Goal: Task Accomplishment & Management: Use online tool/utility

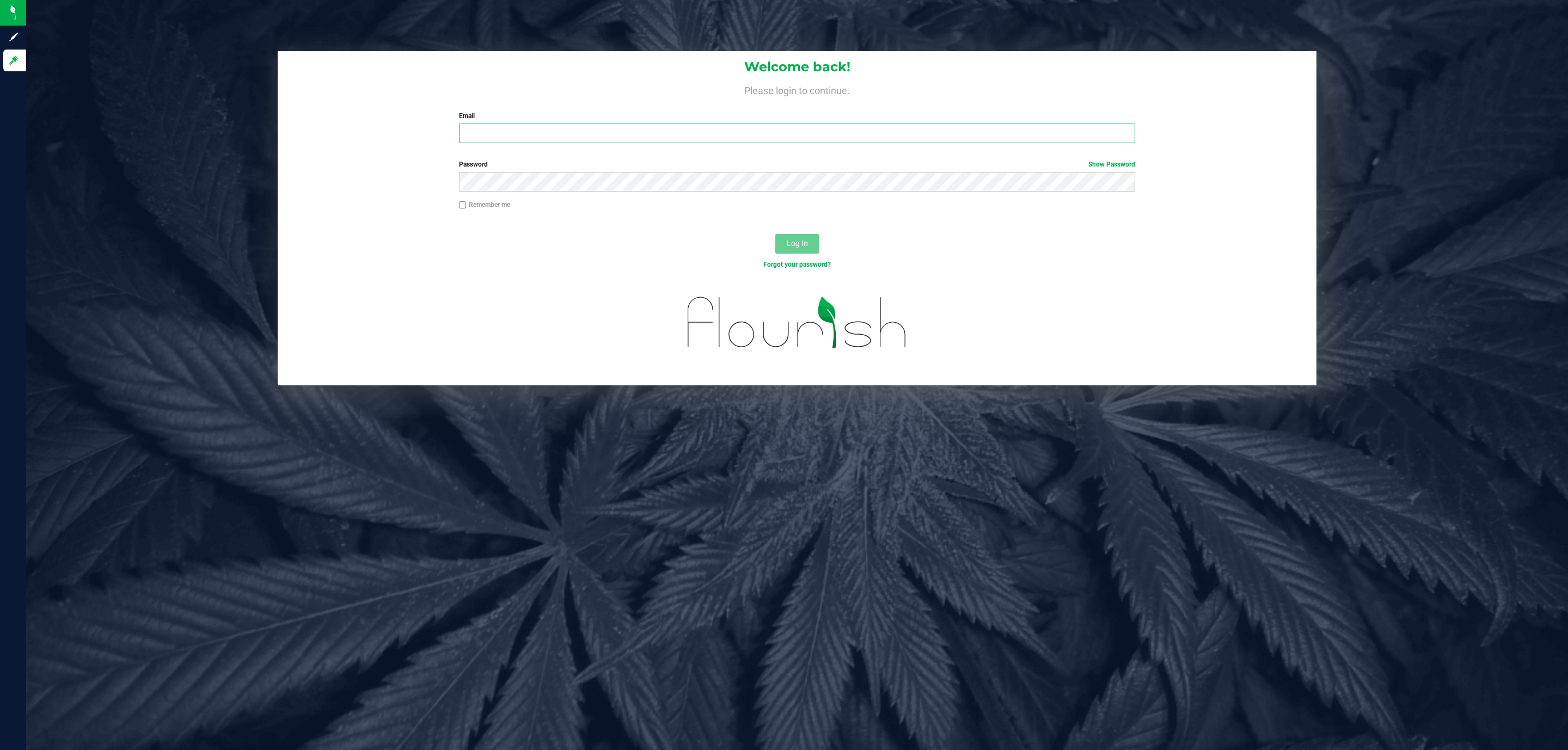
click at [514, 134] on input "Email" at bounding box center [798, 133] width 677 height 19
type input "[EMAIL_ADDRESS][DOMAIN_NAME]"
click at [776, 234] on button "Log In" at bounding box center [798, 244] width 44 height 19
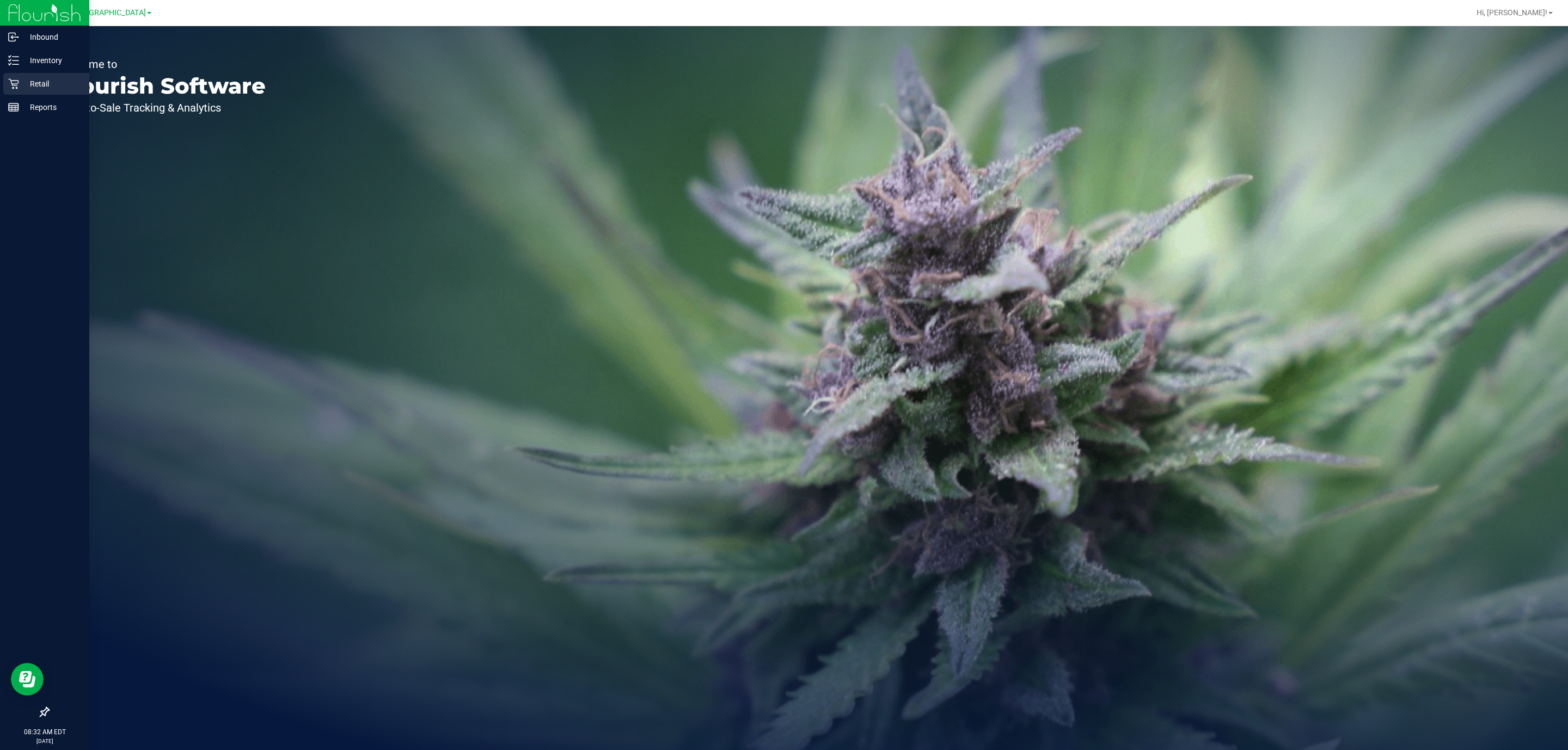
click at [43, 74] on div "Retail" at bounding box center [46, 83] width 86 height 22
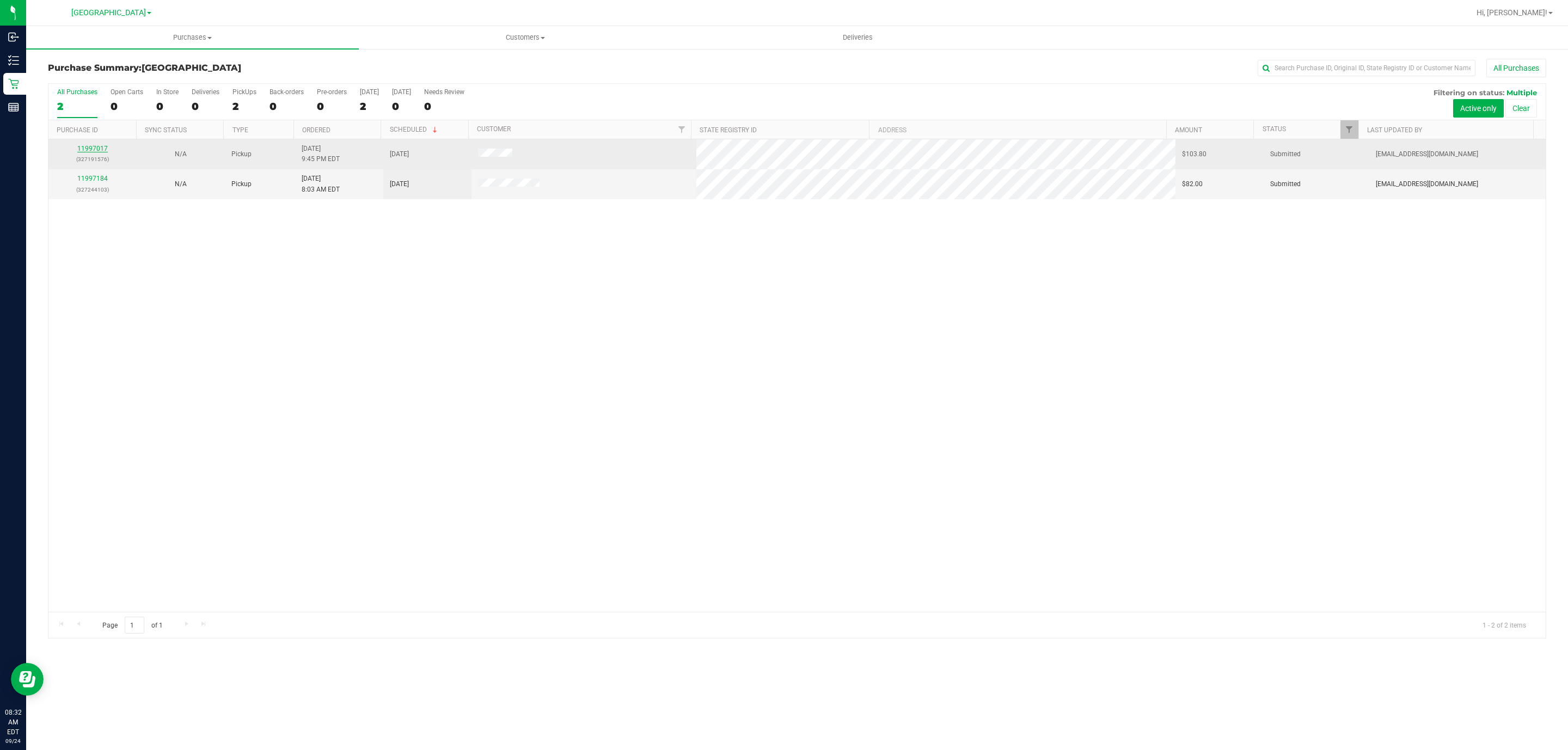
click at [92, 149] on link "11997017" at bounding box center [92, 148] width 31 height 8
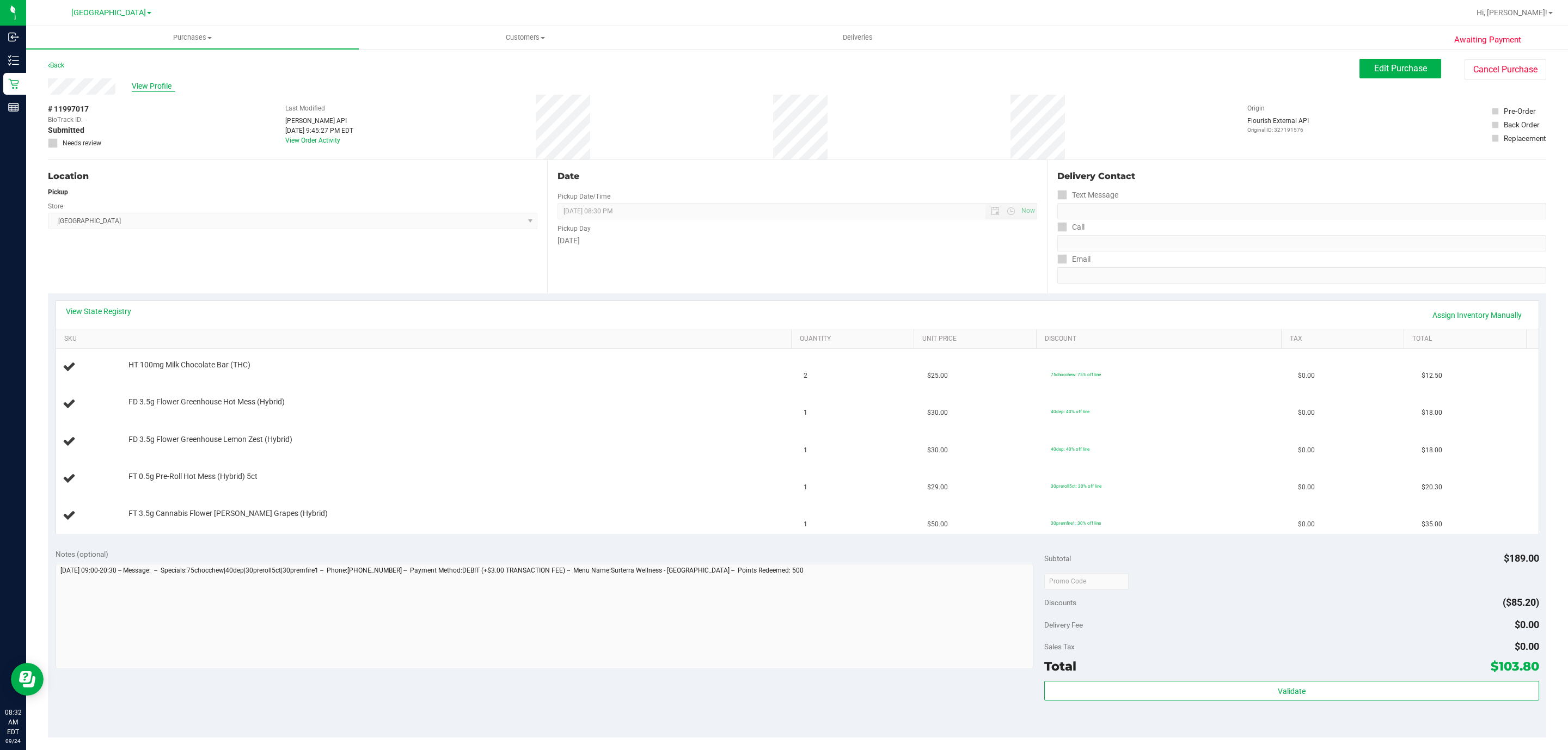
click at [149, 85] on span "View Profile" at bounding box center [153, 86] width 44 height 11
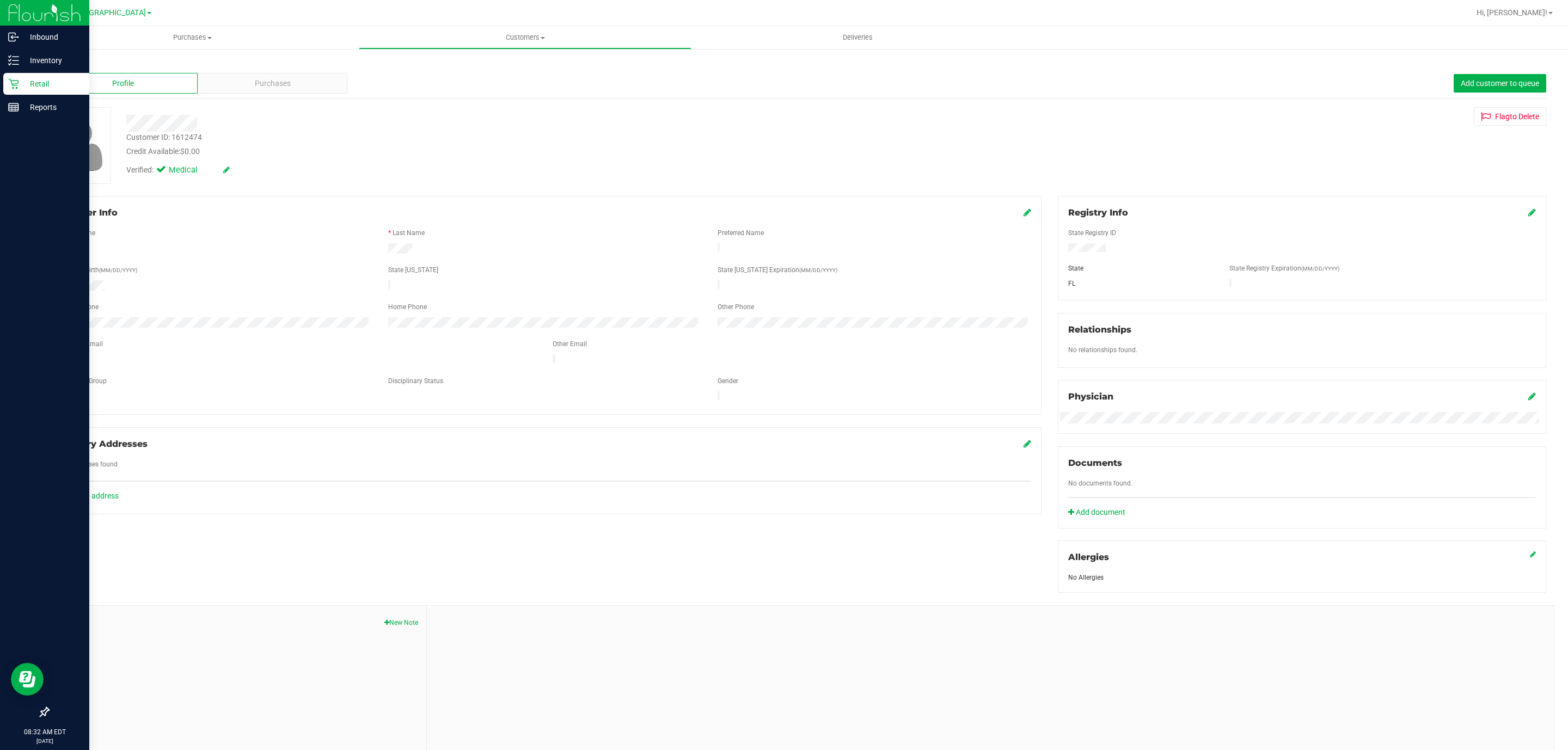
click at [19, 81] on p "Retail" at bounding box center [52, 83] width 66 height 13
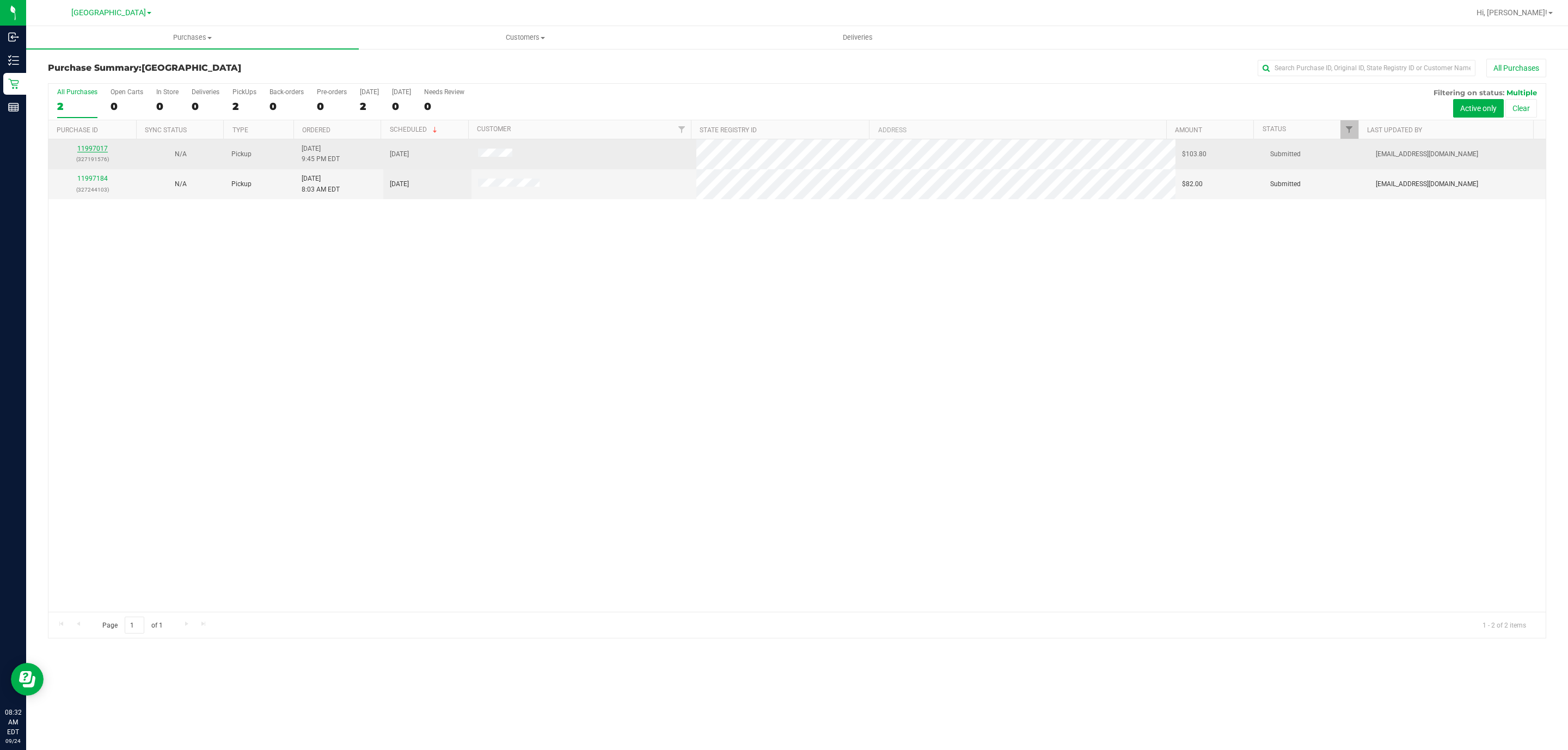
click at [96, 152] on link "11997017" at bounding box center [92, 148] width 31 height 8
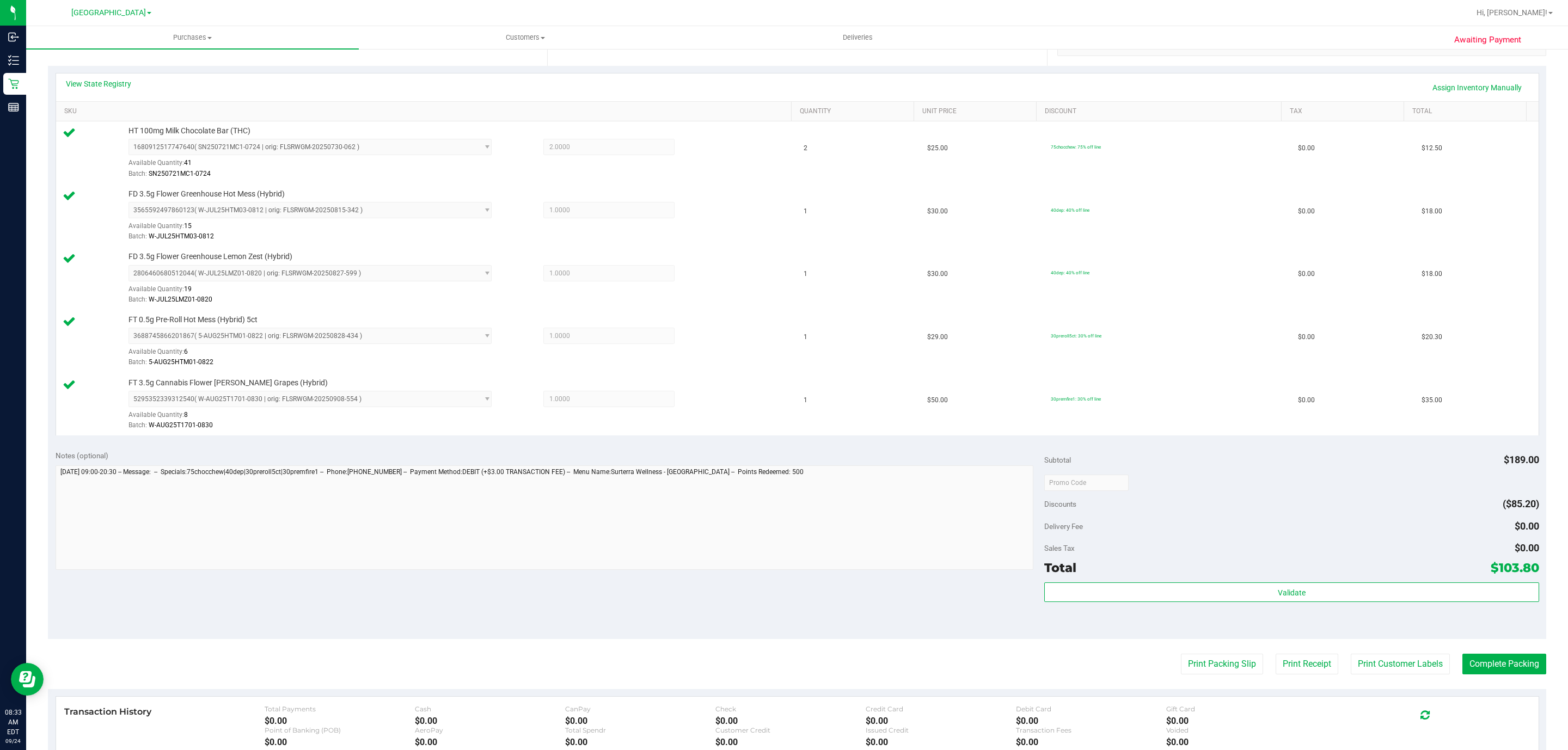
scroll to position [399, 0]
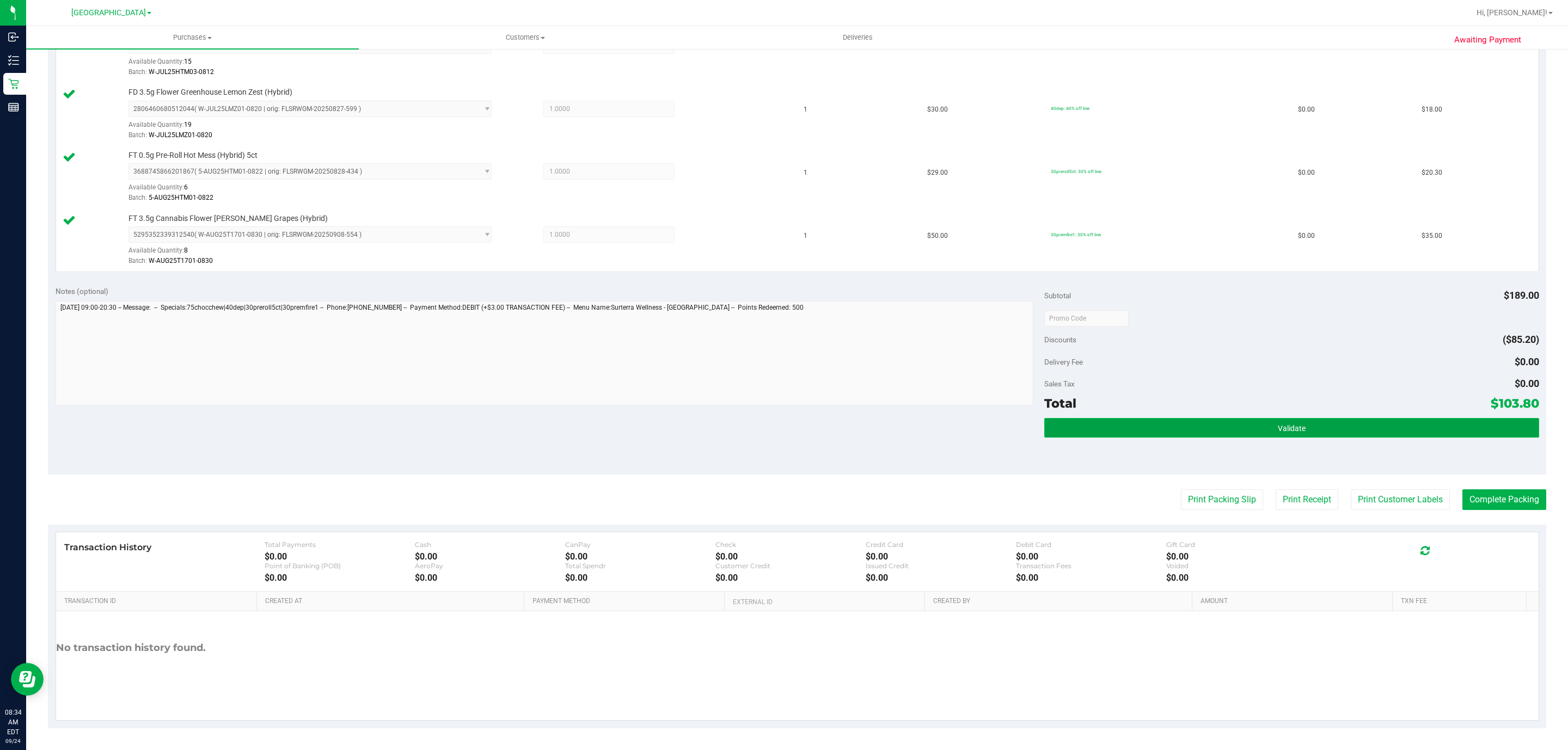
click at [1123, 420] on button "Validate" at bounding box center [1292, 428] width 494 height 19
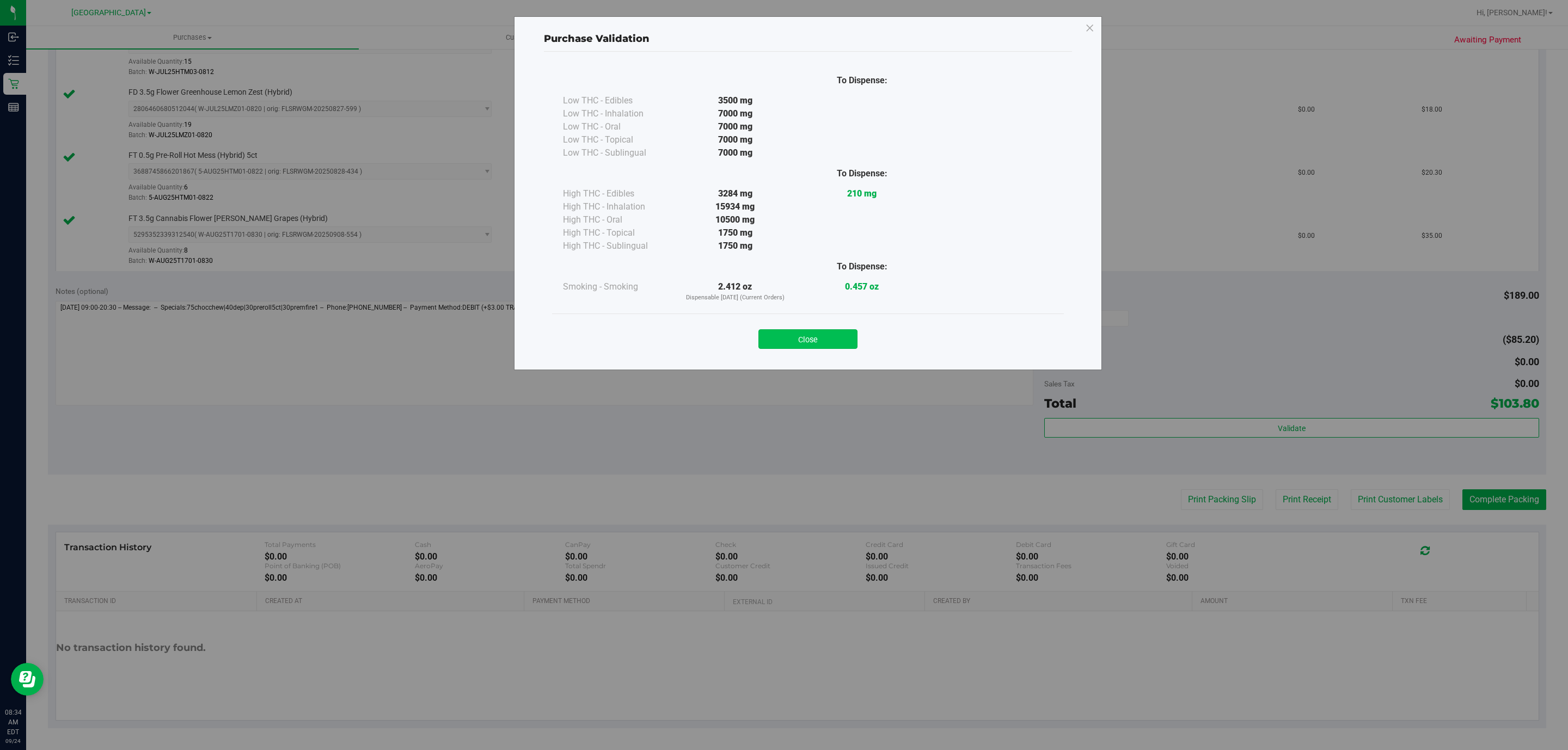
click at [792, 336] on button "Close" at bounding box center [808, 339] width 99 height 19
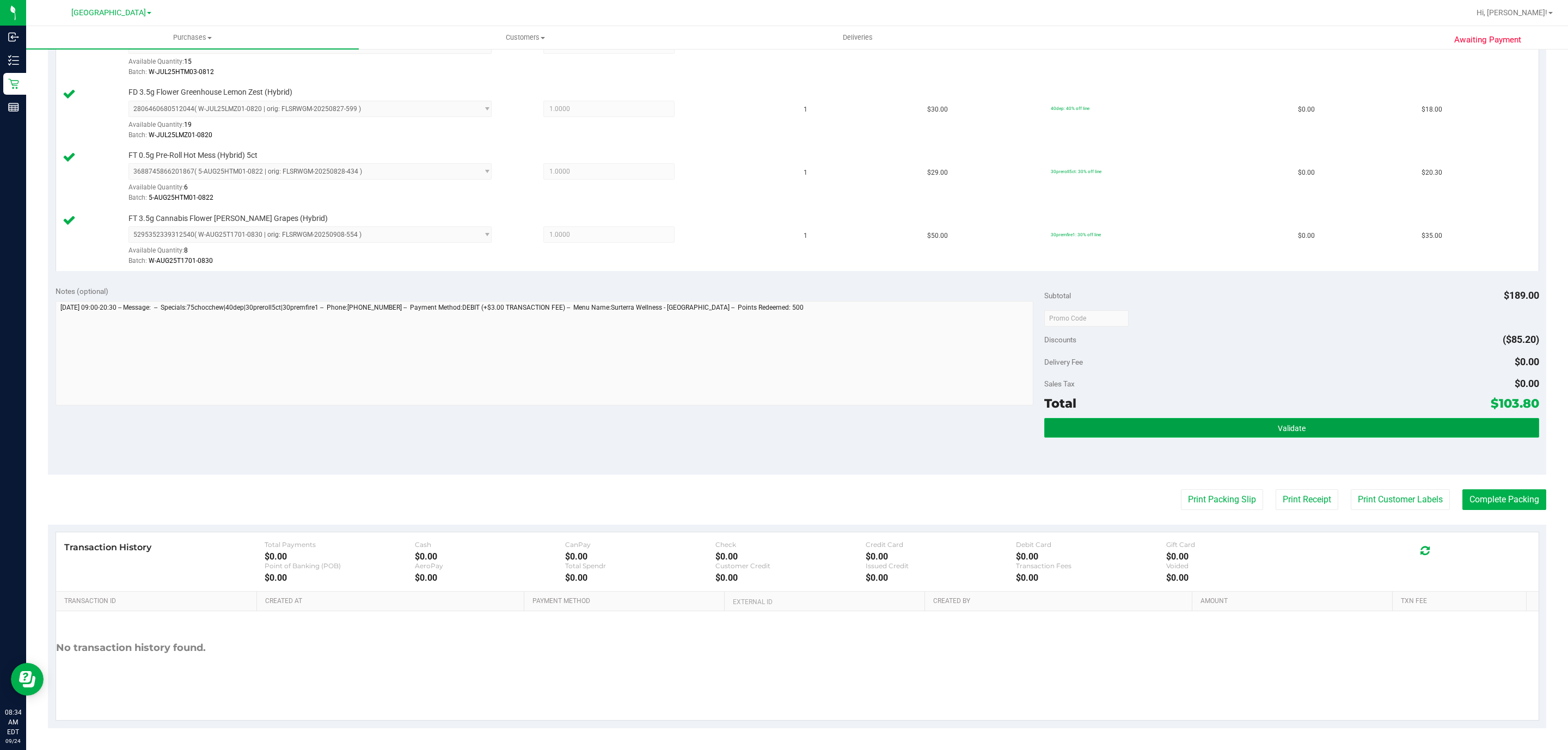
click at [1288, 428] on span "Validate" at bounding box center [1292, 428] width 28 height 9
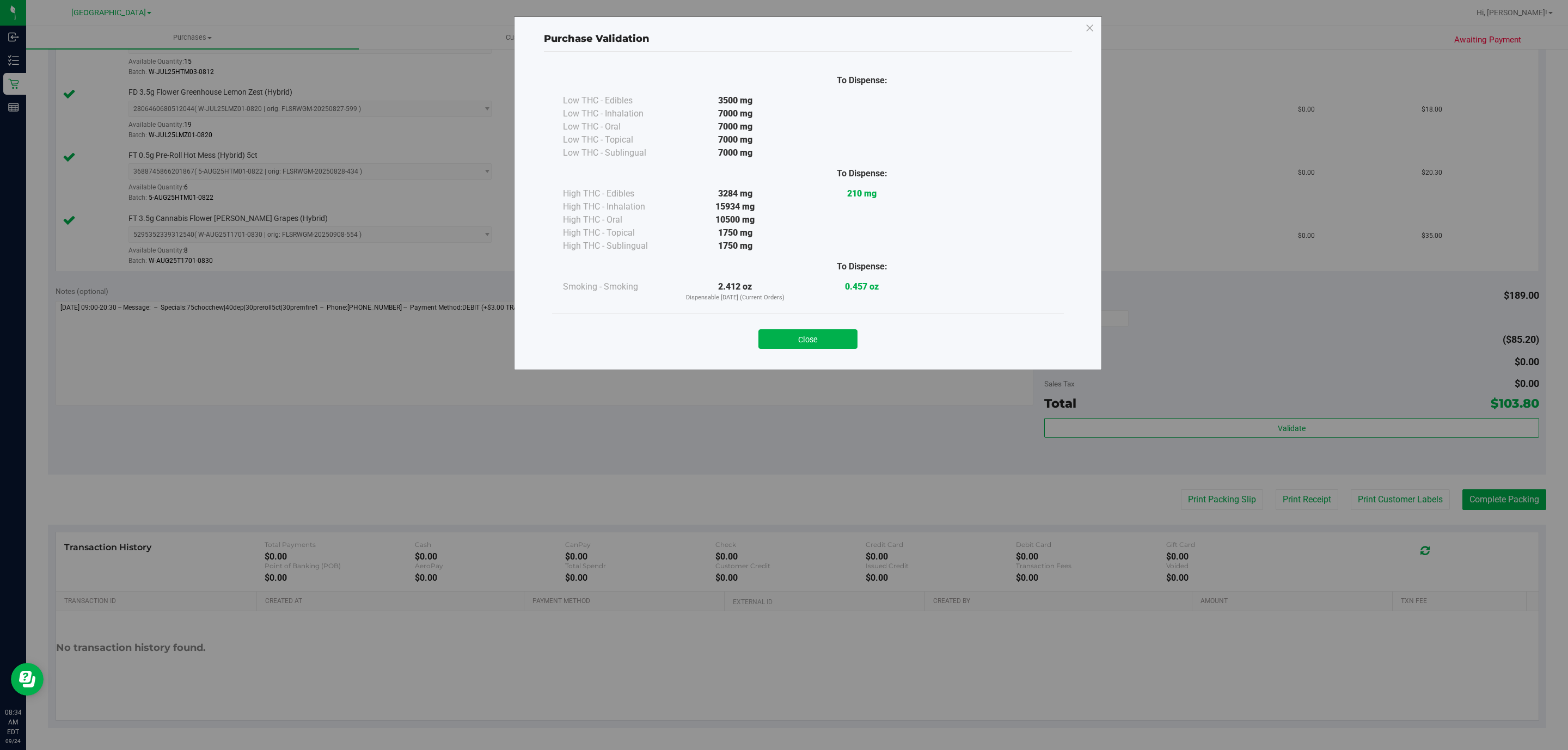
drag, startPoint x: 841, startPoint y: 344, endPoint x: 866, endPoint y: 356, distance: 27.7
click at [841, 343] on button "Close" at bounding box center [808, 339] width 99 height 19
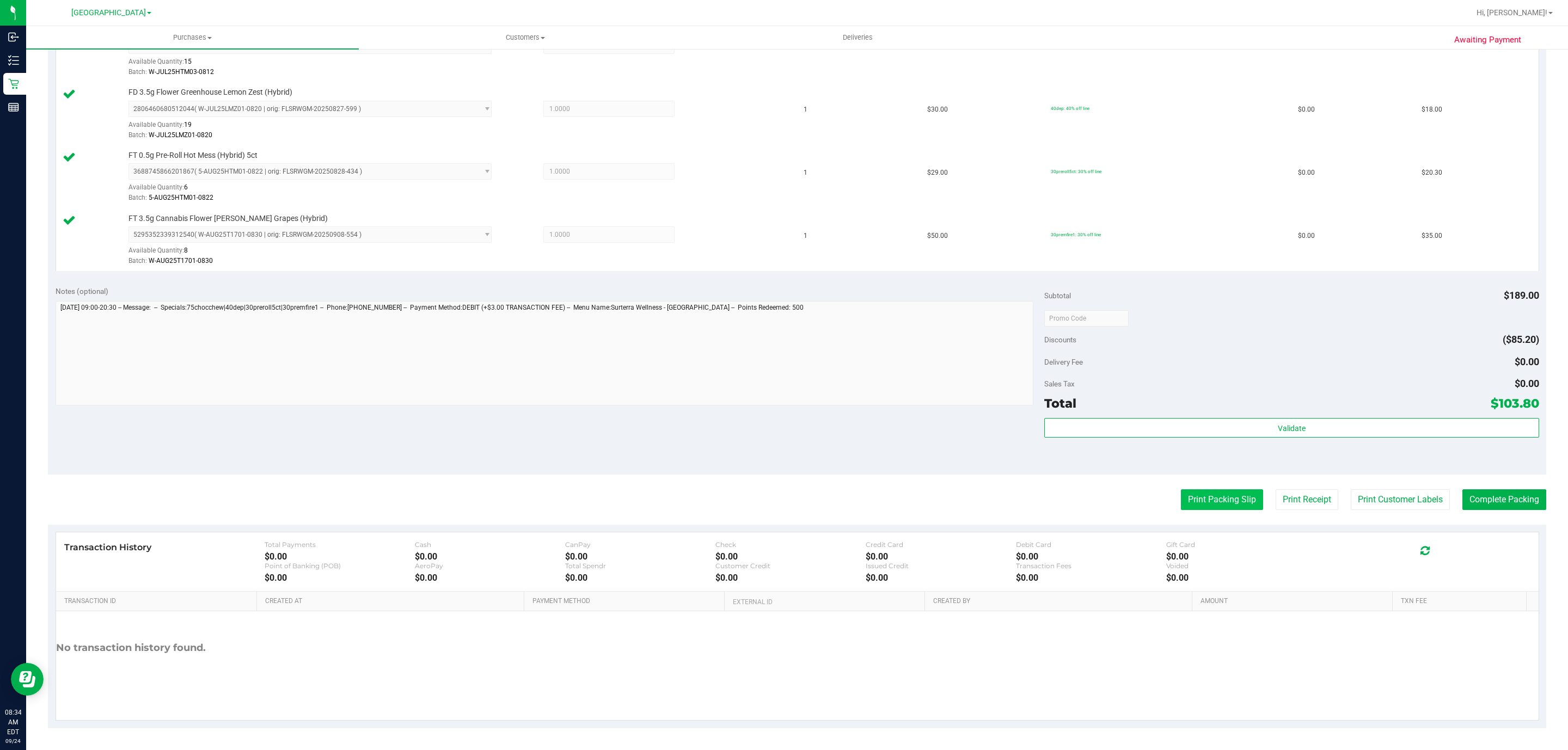
click at [1210, 502] on button "Print Packing Slip" at bounding box center [1223, 500] width 82 height 21
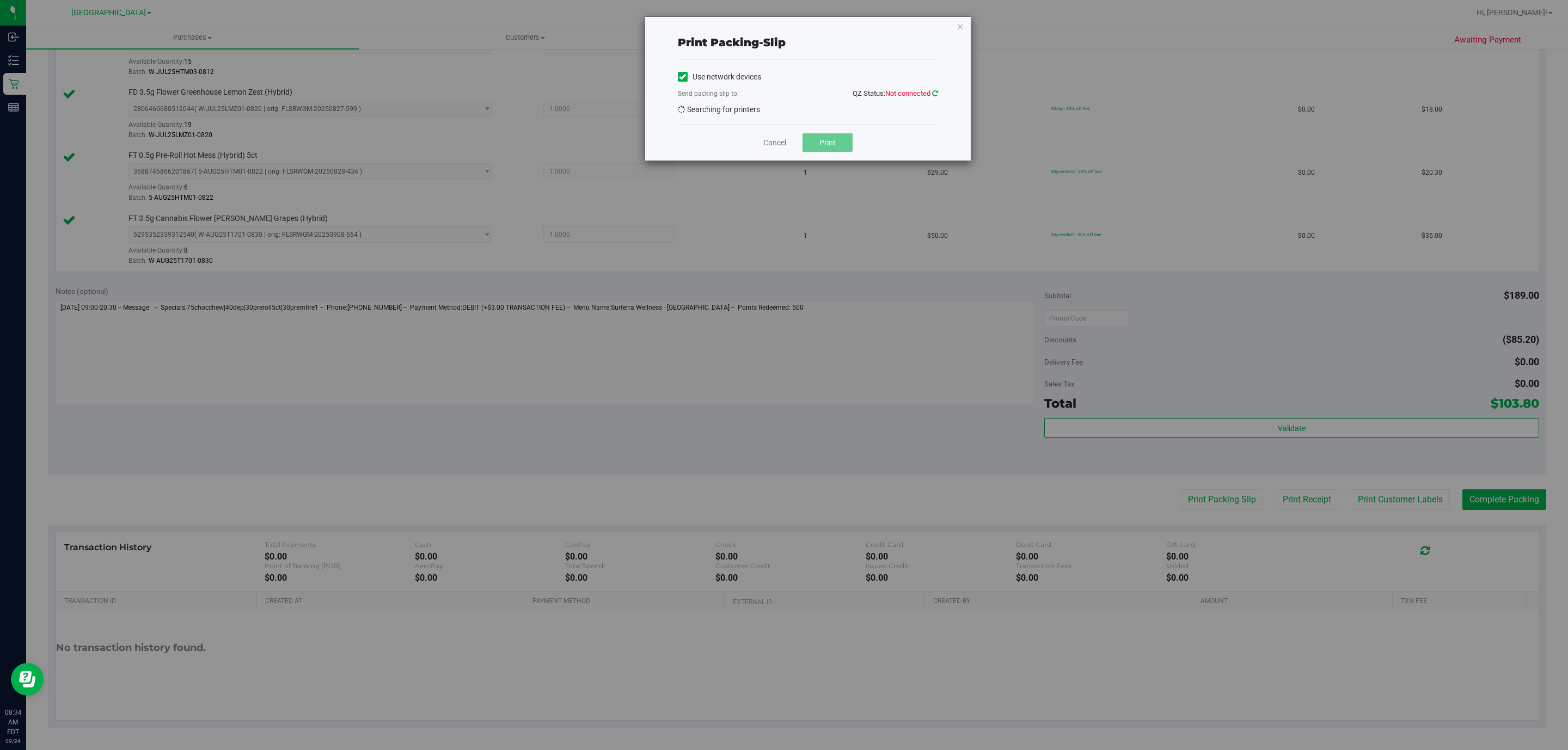
click at [935, 92] on icon at bounding box center [935, 94] width 6 height 7
click at [933, 96] on icon at bounding box center [935, 94] width 6 height 7
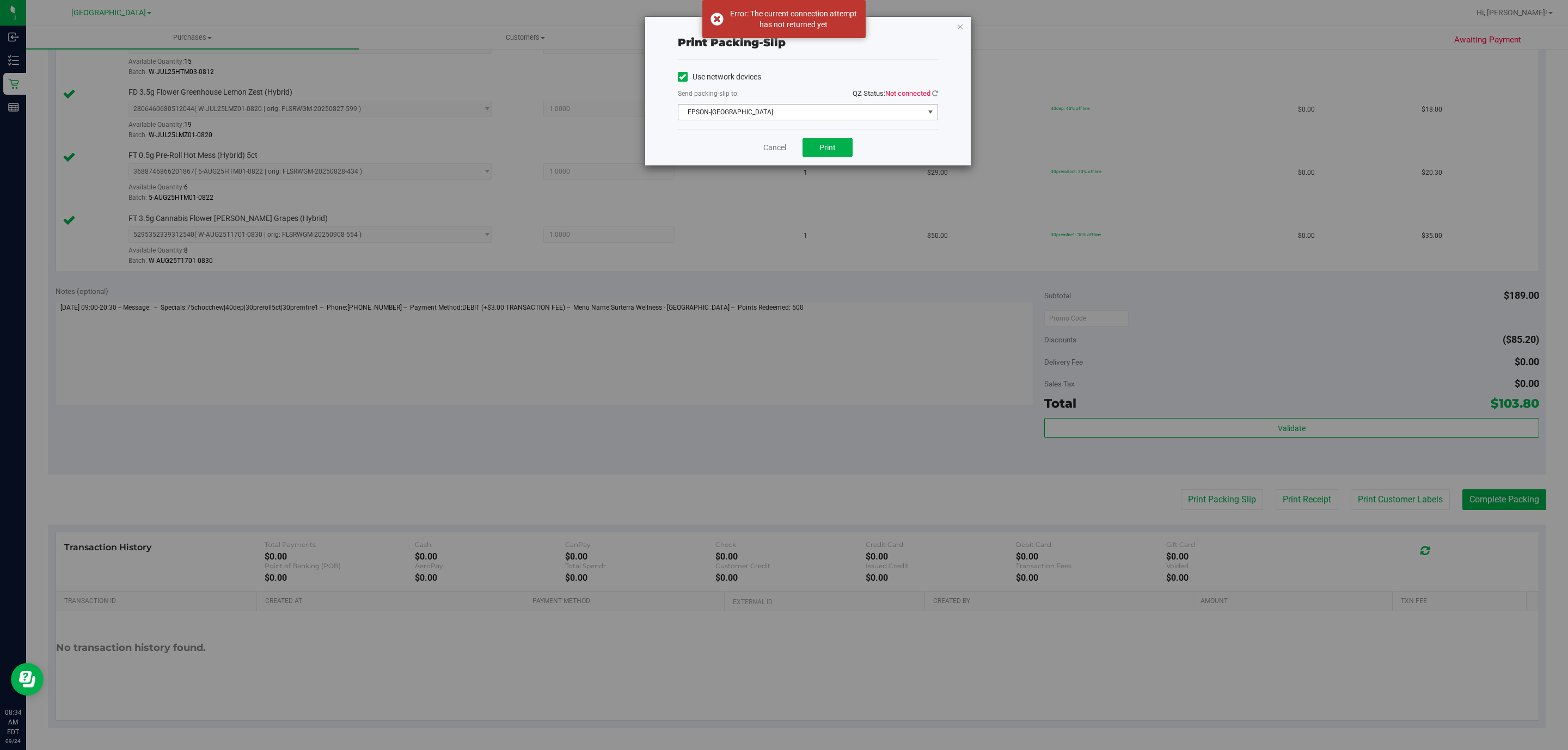
click at [881, 113] on span "EPSON-[GEOGRAPHIC_DATA]" at bounding box center [801, 111] width 245 height 15
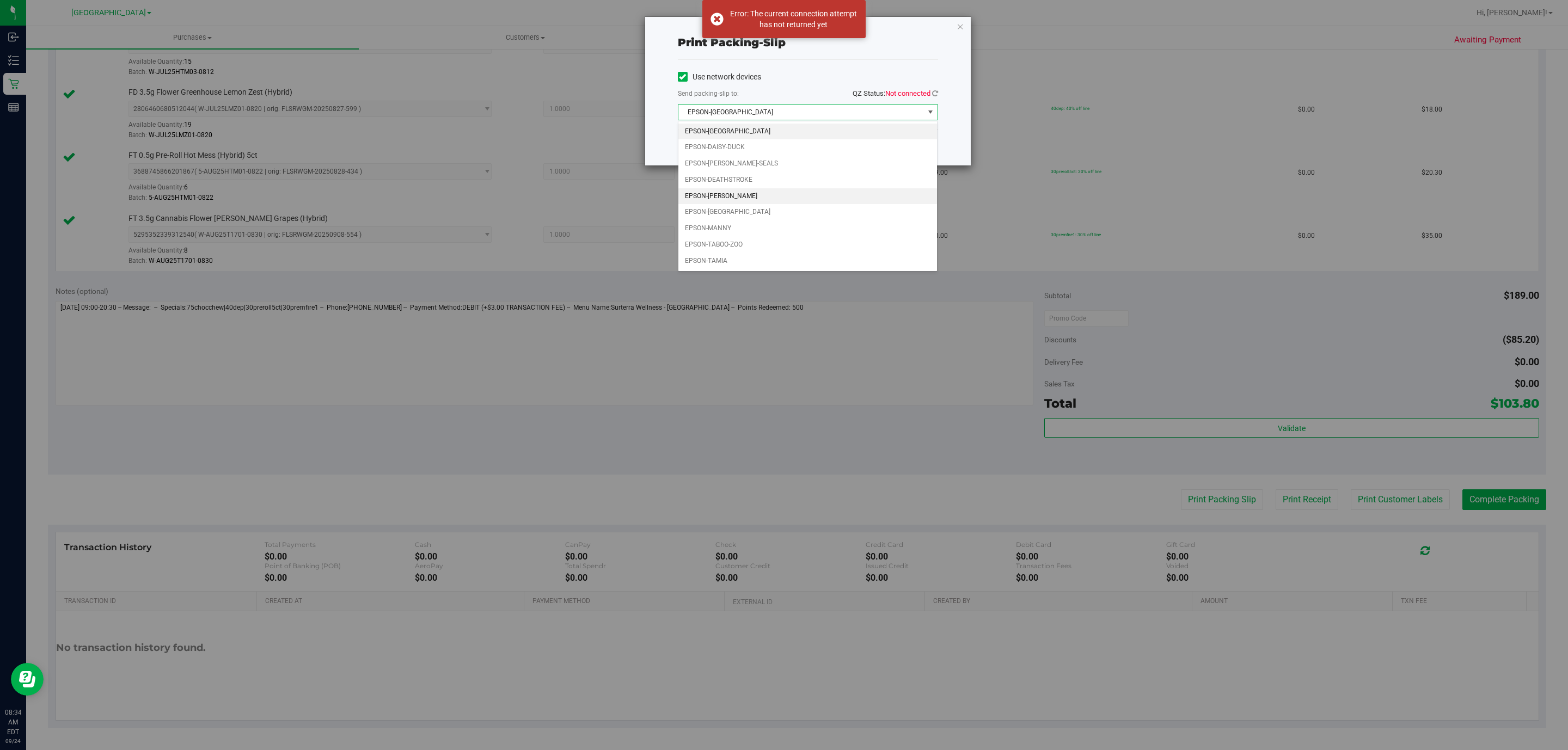
click at [750, 194] on li "EPSON-[PERSON_NAME]" at bounding box center [807, 196] width 259 height 17
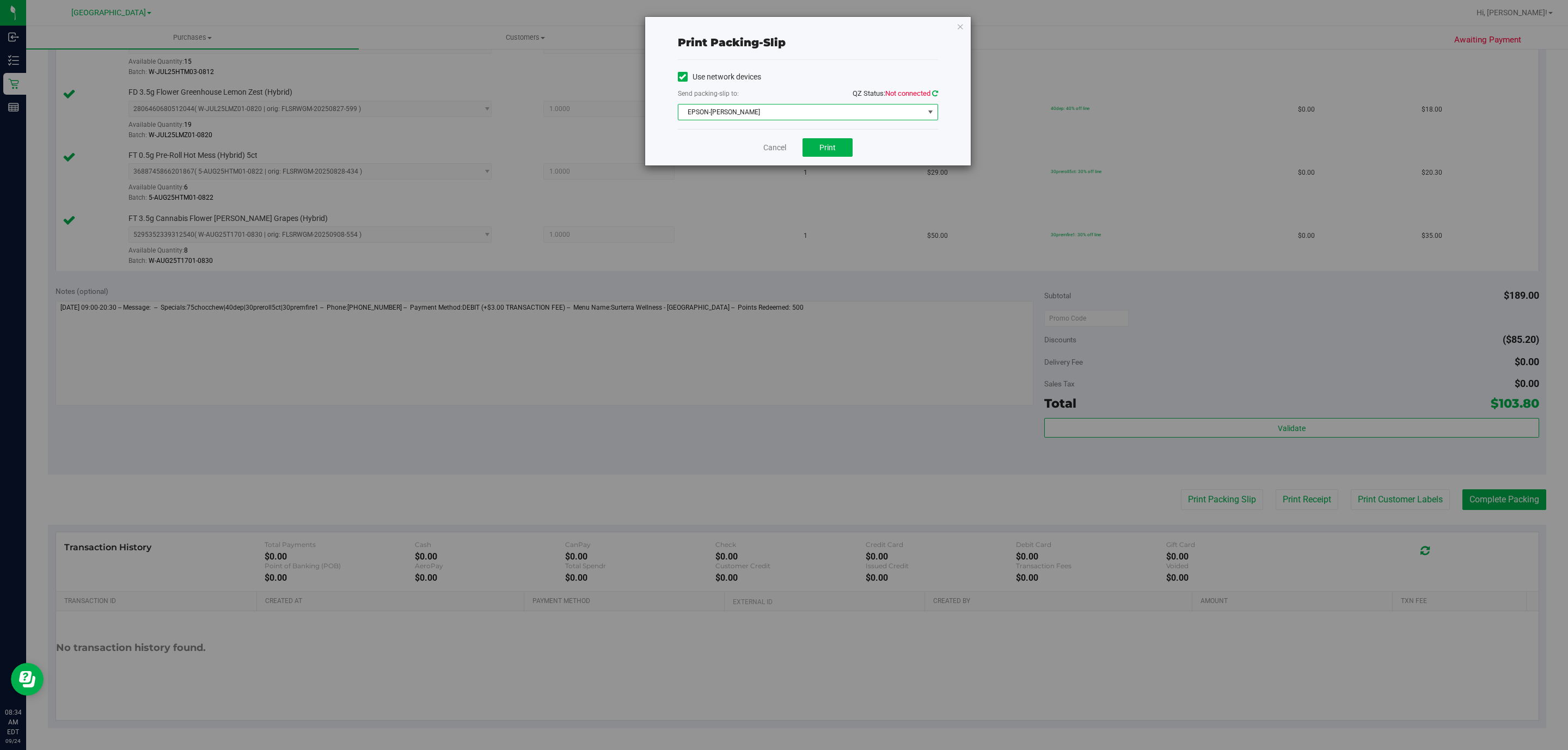
click at [936, 95] on icon at bounding box center [935, 94] width 6 height 7
click at [835, 150] on span "Print" at bounding box center [827, 147] width 17 height 9
click at [961, 25] on icon "button" at bounding box center [961, 25] width 8 height 13
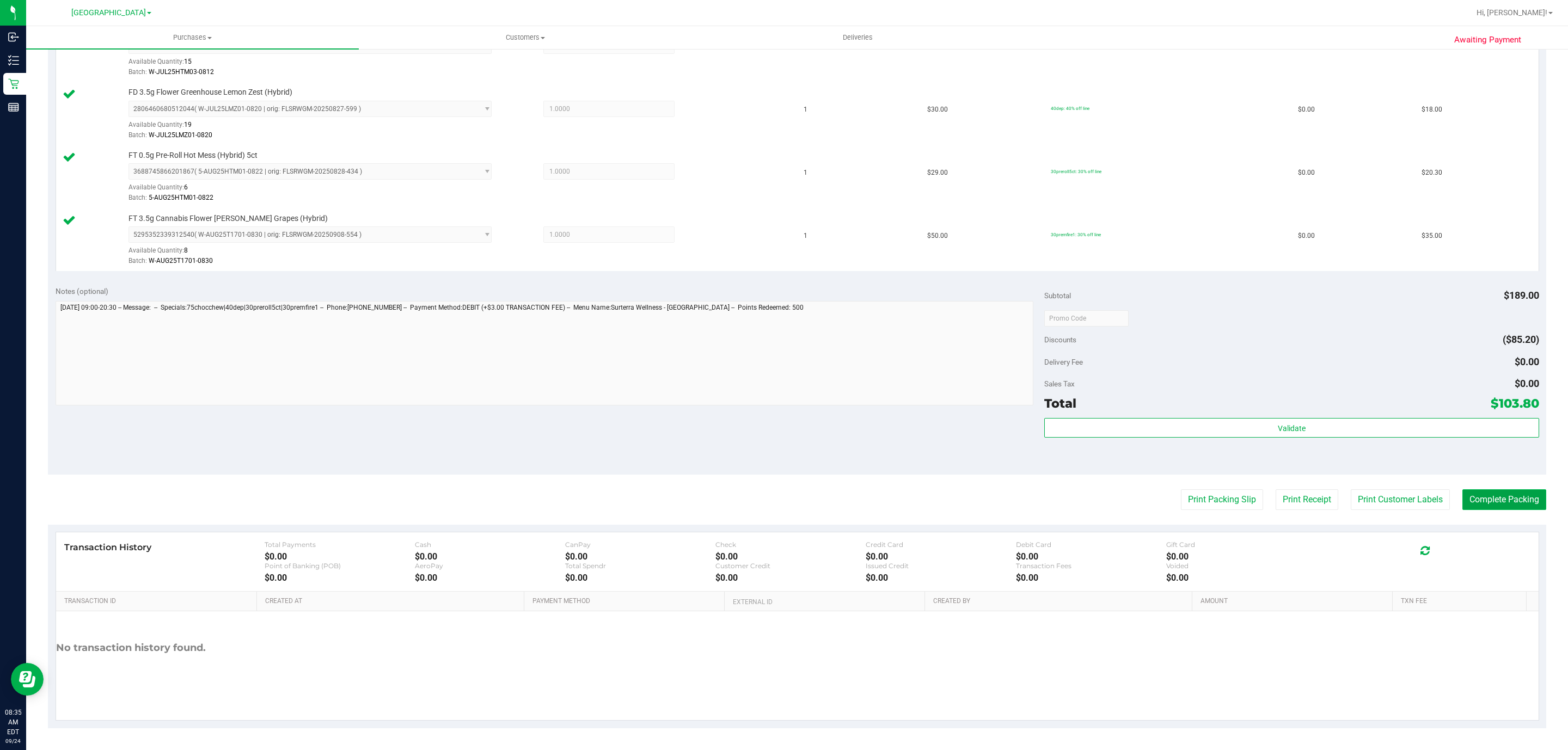
click at [1505, 501] on button "Complete Packing" at bounding box center [1505, 500] width 84 height 21
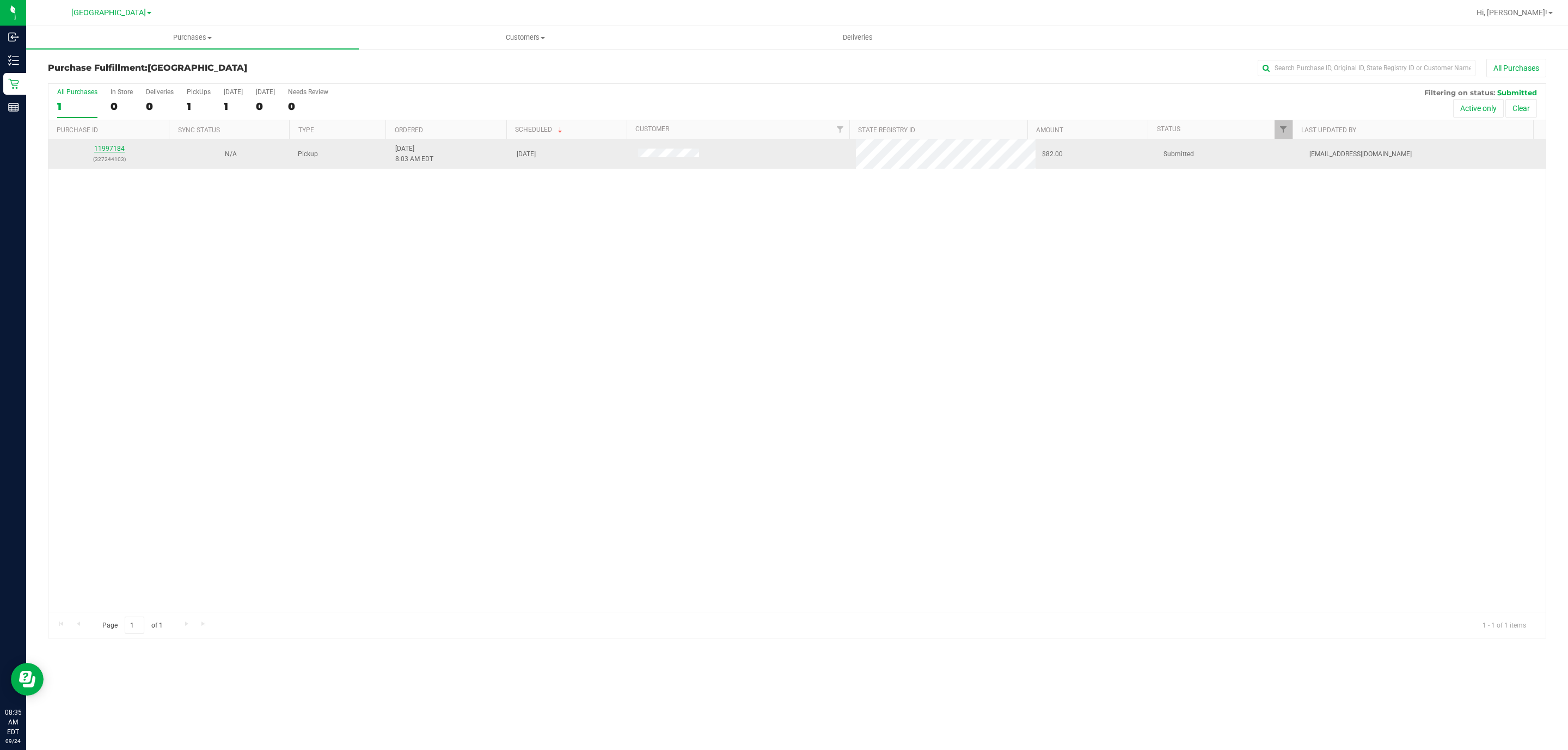
click at [111, 150] on link "11997184" at bounding box center [109, 148] width 31 height 8
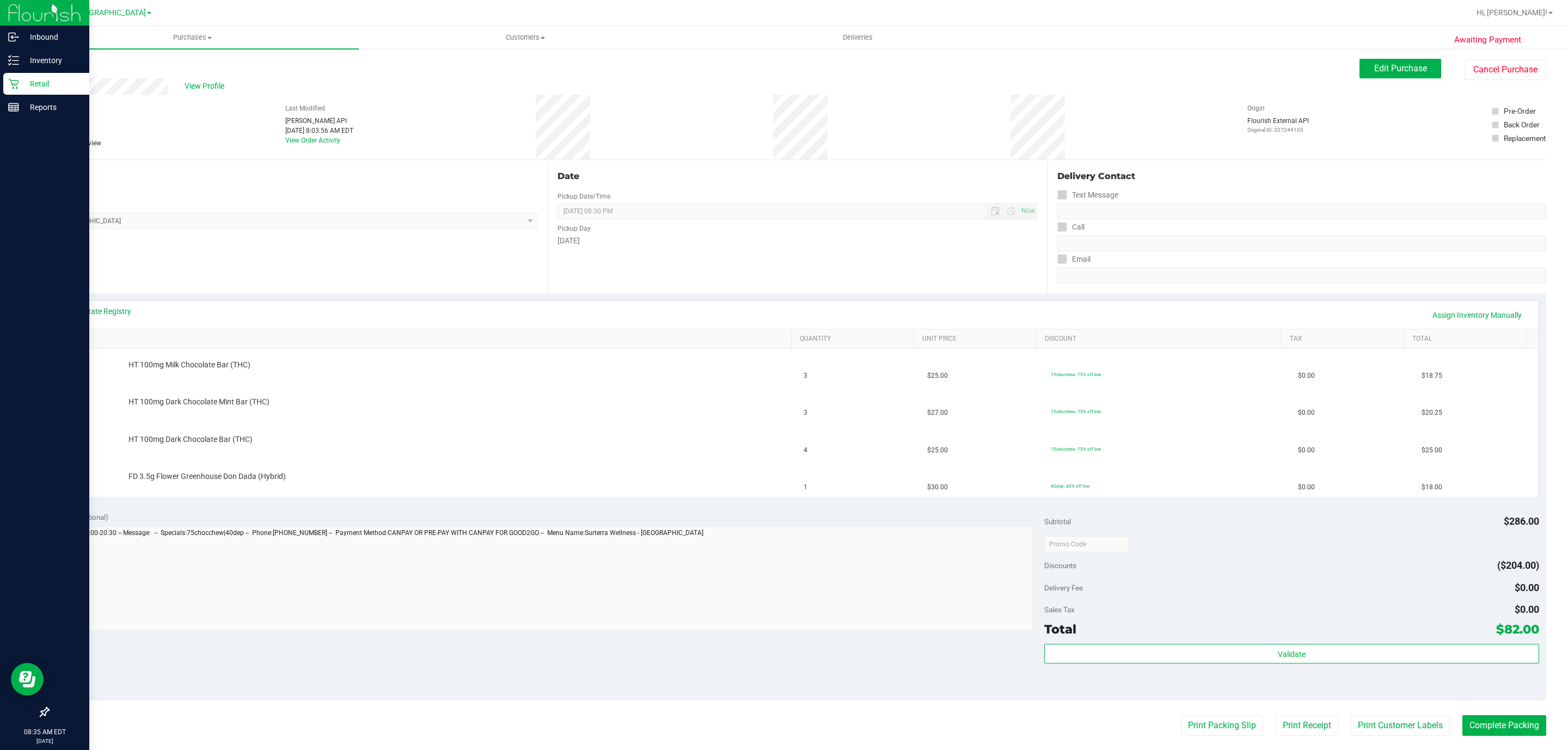
click at [25, 80] on p "Retail" at bounding box center [52, 83] width 66 height 13
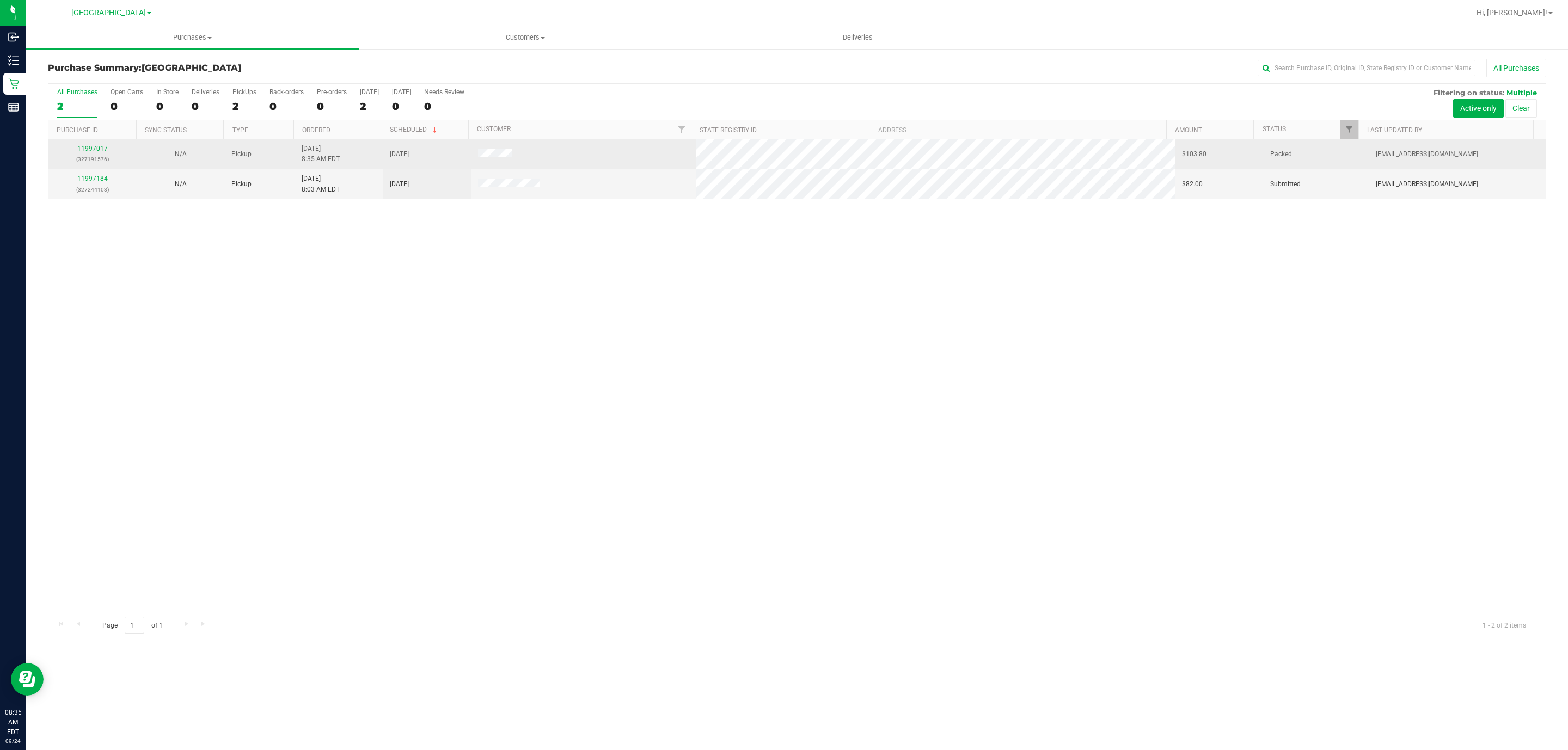
click at [87, 152] on link "11997017" at bounding box center [92, 148] width 31 height 8
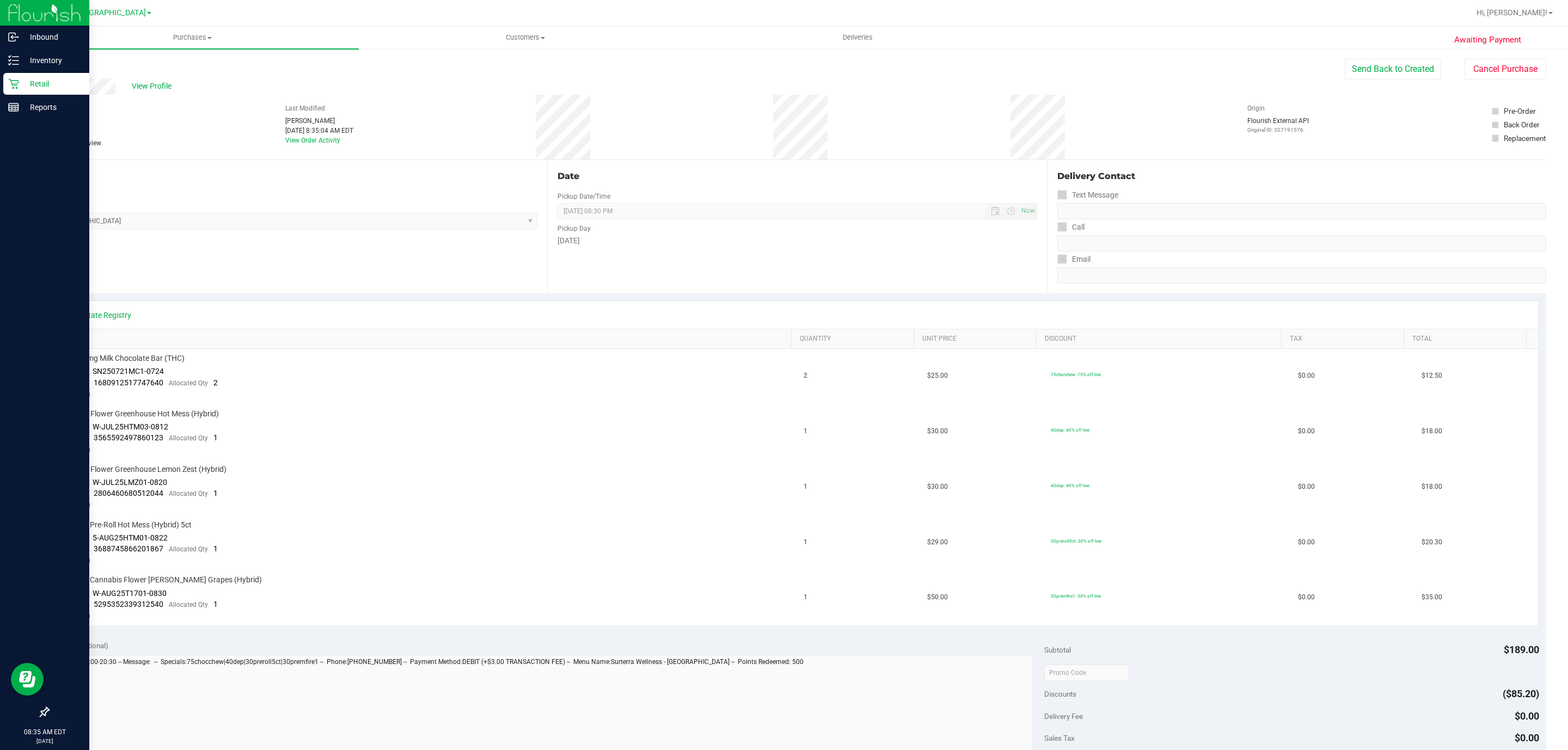
click at [17, 81] on icon at bounding box center [13, 83] width 11 height 11
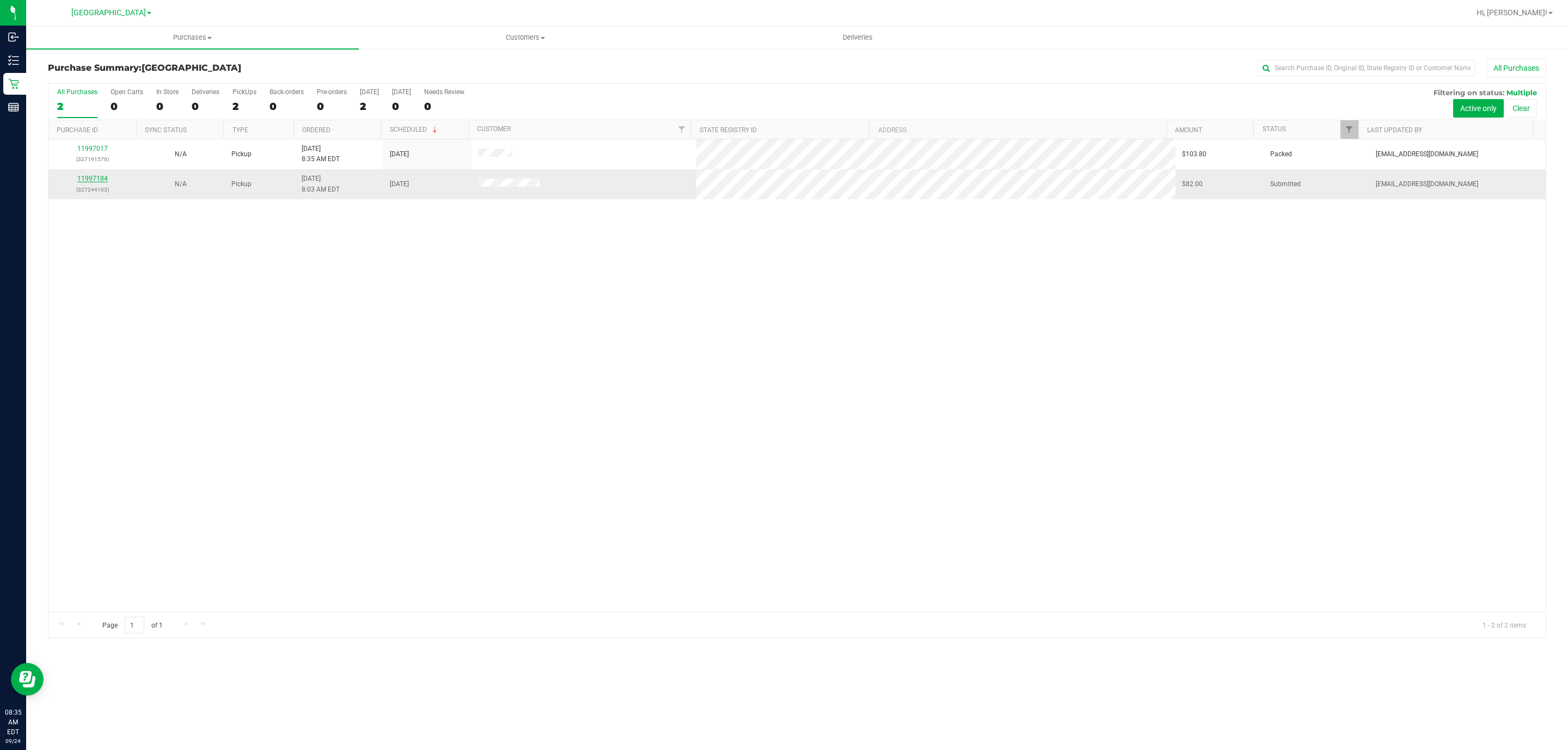
click at [89, 180] on link "11997184" at bounding box center [92, 178] width 31 height 8
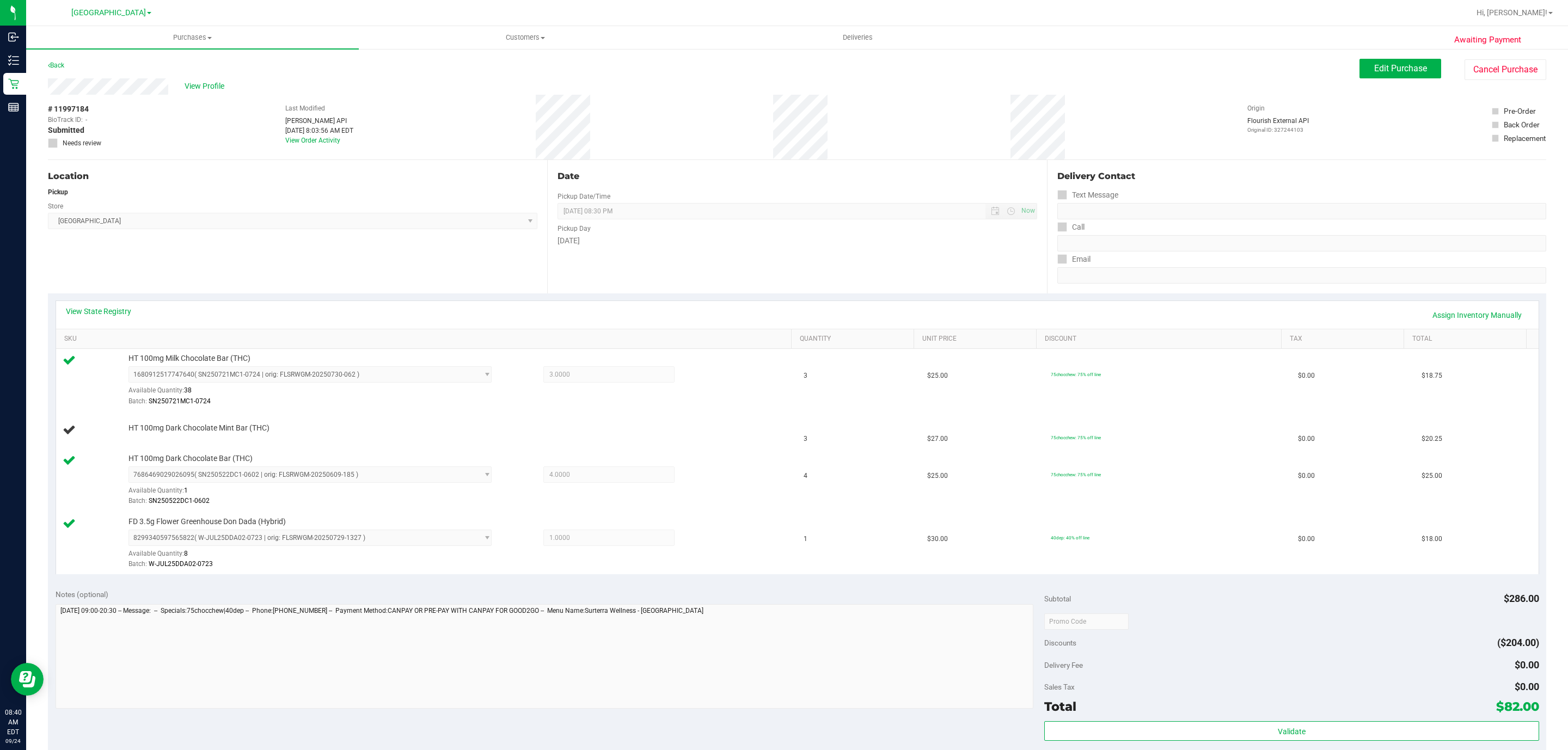
click at [244, 245] on div "Location Pickup Store [GEOGRAPHIC_DATA] WC Select Store [PERSON_NAME][GEOGRAPHI…" at bounding box center [298, 227] width 500 height 133
click at [242, 246] on div "Location Pickup Store [GEOGRAPHIC_DATA] WC Select Store [PERSON_NAME][GEOGRAPHI…" at bounding box center [298, 227] width 500 height 133
drag, startPoint x: 263, startPoint y: 196, endPoint x: 277, endPoint y: 202, distance: 15.2
click at [274, 199] on div "Location Pickup Store [GEOGRAPHIC_DATA] WC Select Store [PERSON_NAME][GEOGRAPHI…" at bounding box center [298, 227] width 500 height 133
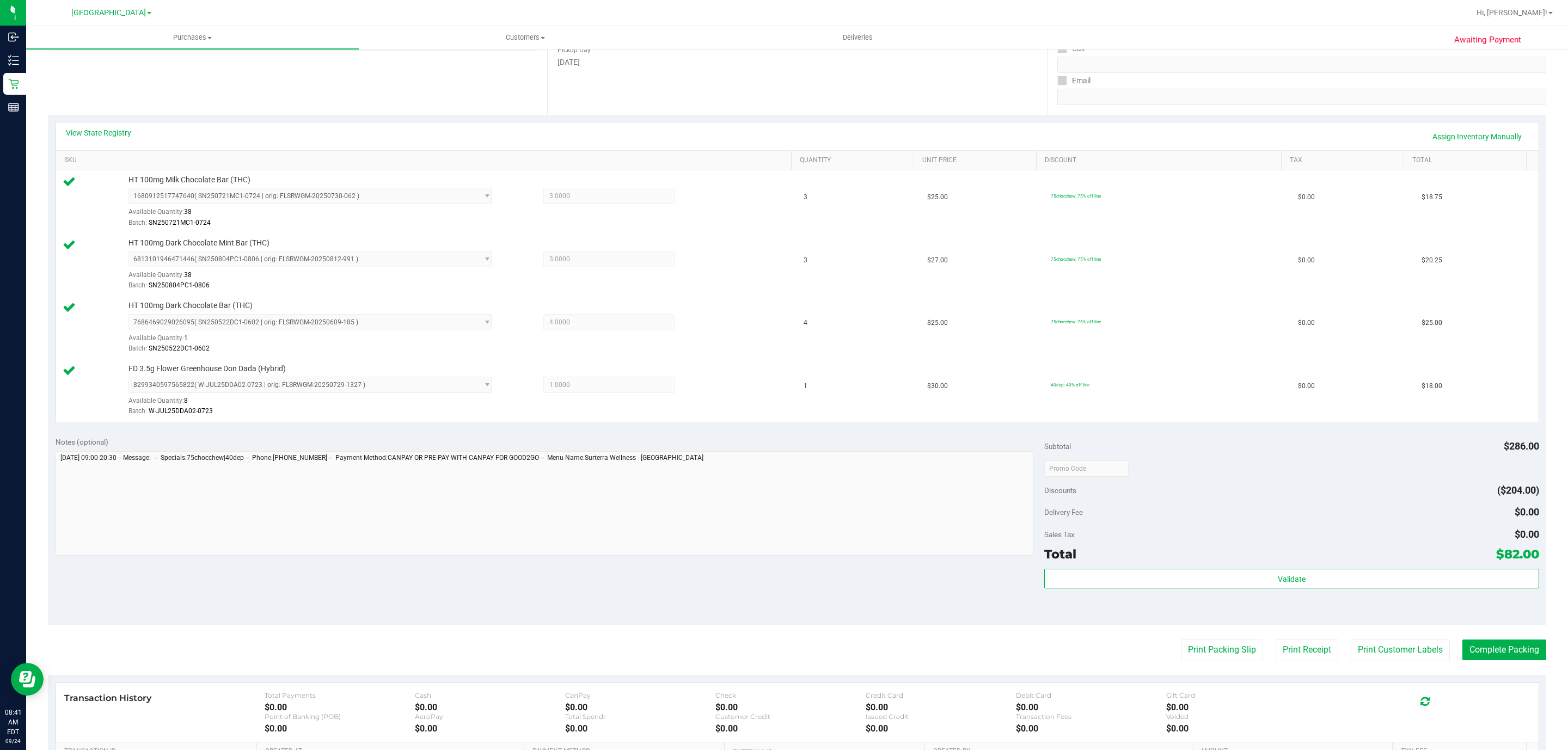
scroll to position [335, 0]
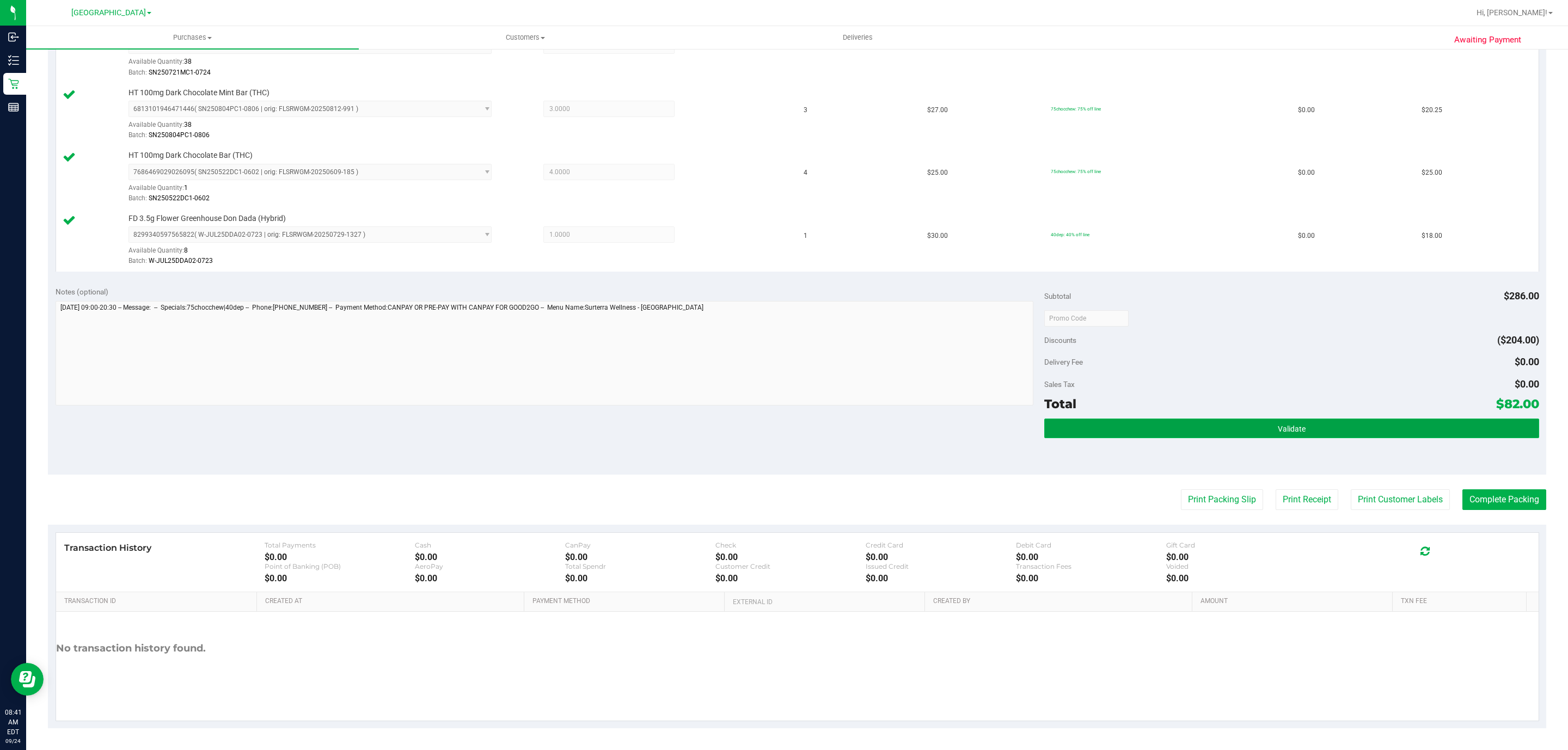
click at [1191, 423] on button "Validate" at bounding box center [1292, 428] width 494 height 19
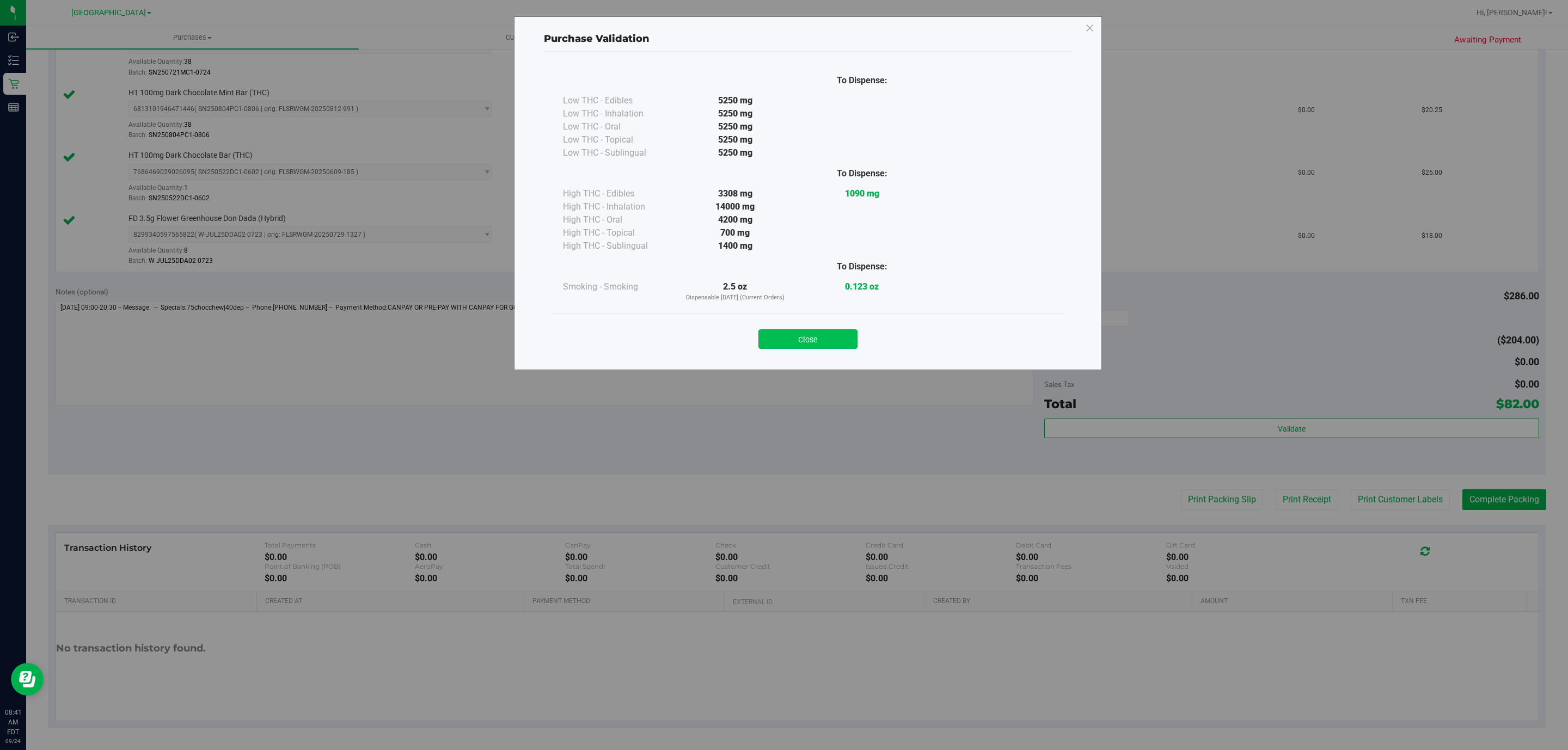
click at [819, 342] on button "Close" at bounding box center [808, 339] width 99 height 19
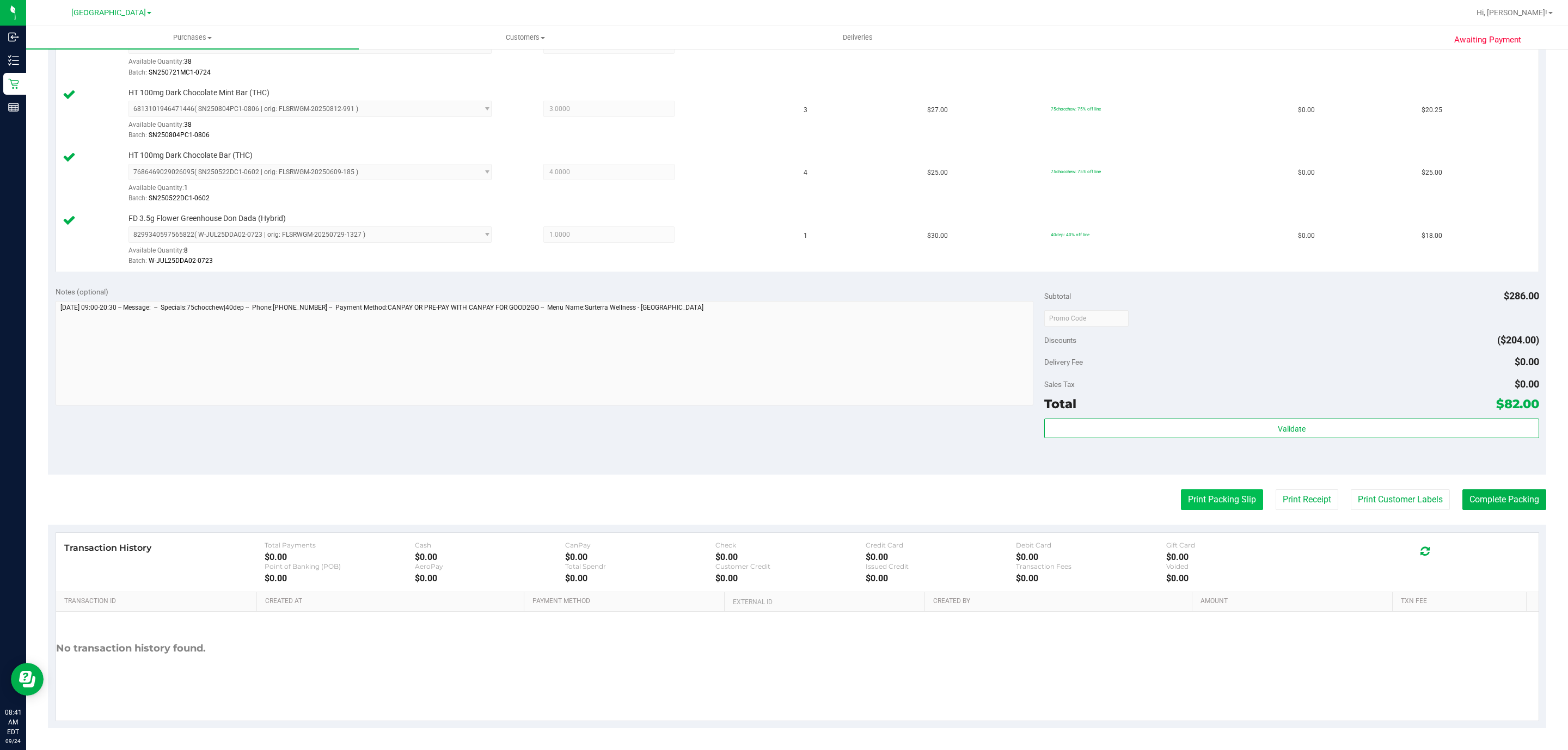
click at [1181, 506] on button "Print Packing Slip" at bounding box center [1223, 500] width 82 height 21
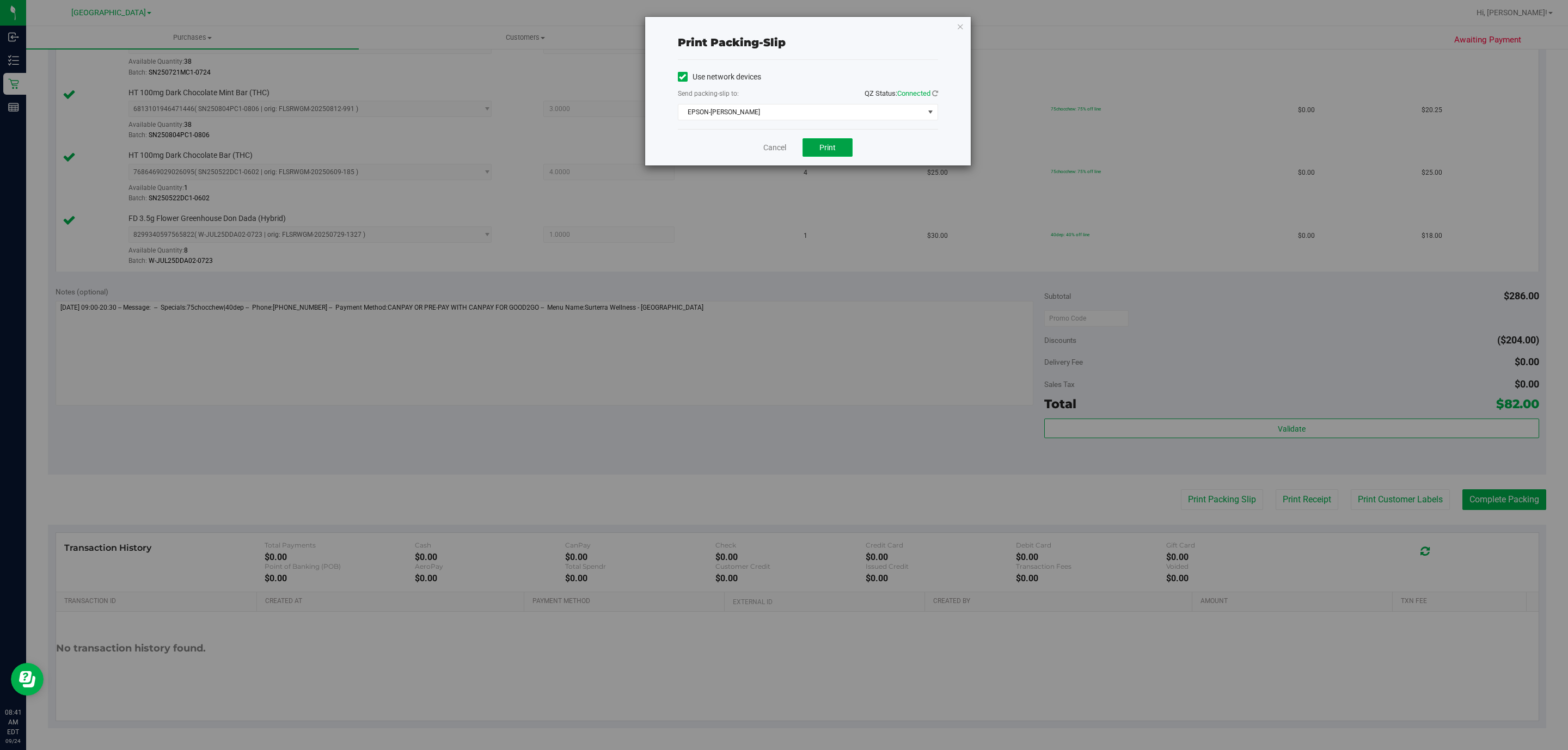
click at [815, 147] on button "Print" at bounding box center [827, 147] width 50 height 18
click at [959, 28] on icon "button" at bounding box center [961, 25] width 8 height 13
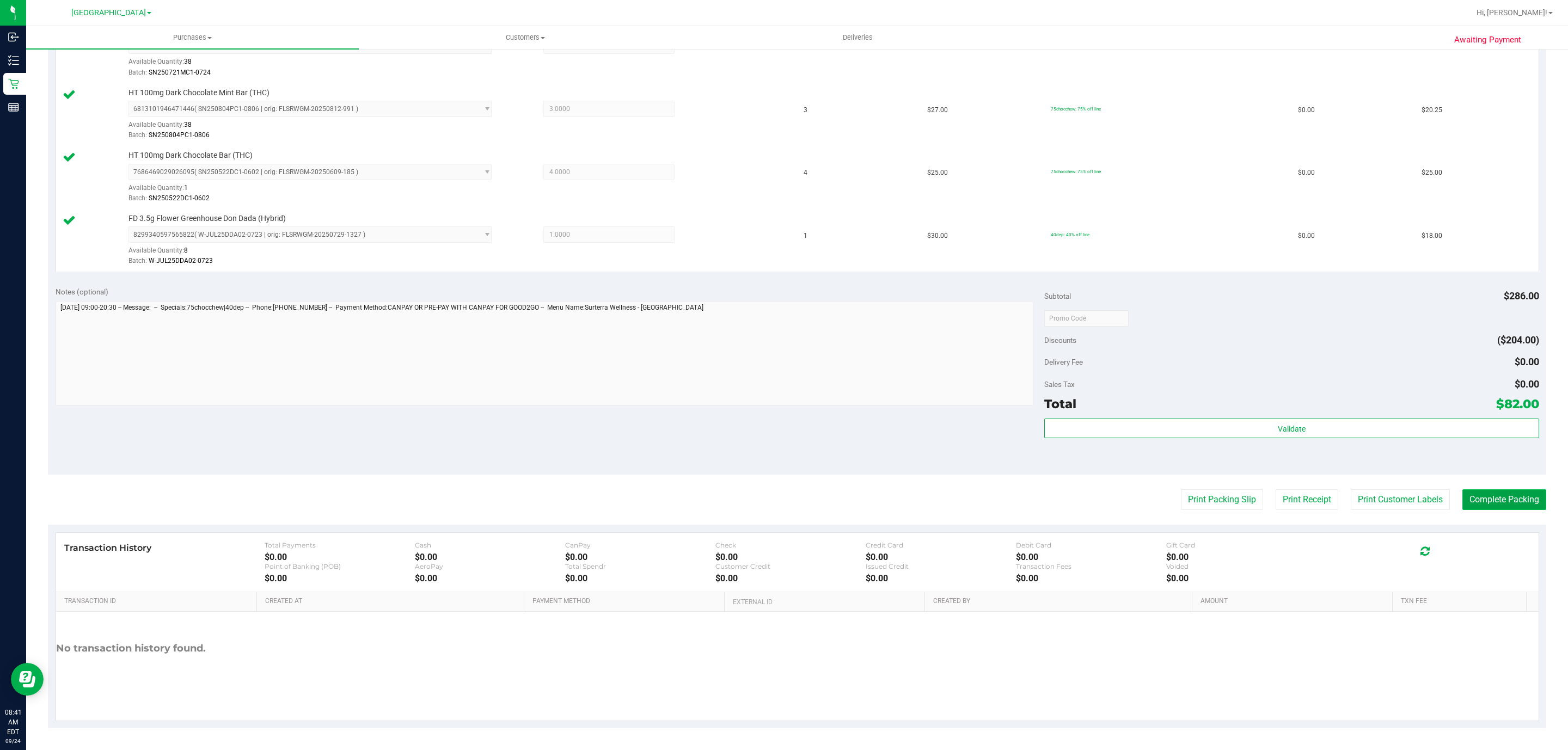
click at [1492, 505] on button "Complete Packing" at bounding box center [1505, 500] width 84 height 21
